Goal: Check status: Check status

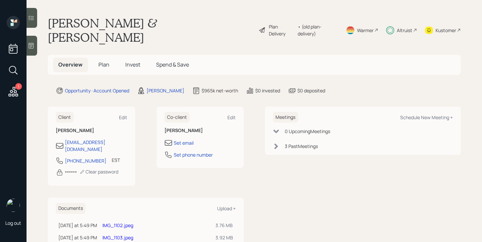
click at [130, 61] on span "Invest" at bounding box center [132, 64] width 15 height 7
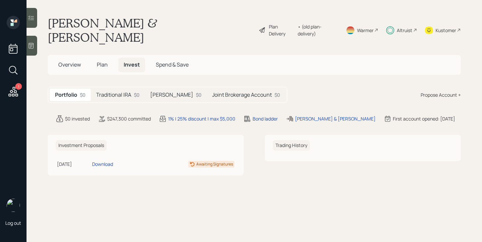
click at [122, 92] on h5 "Traditional IRA" at bounding box center [113, 95] width 35 height 6
